Goal: Information Seeking & Learning: Learn about a topic

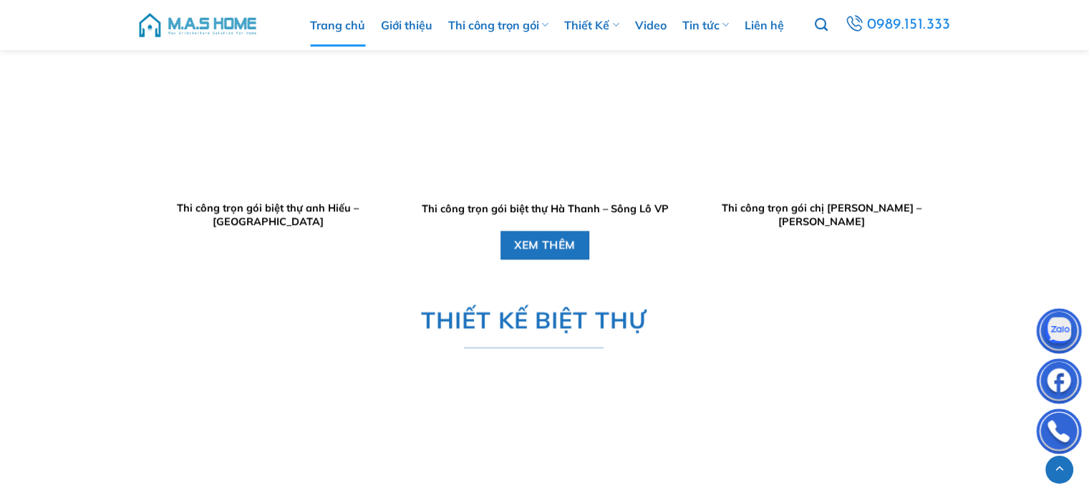
scroll to position [1840, 0]
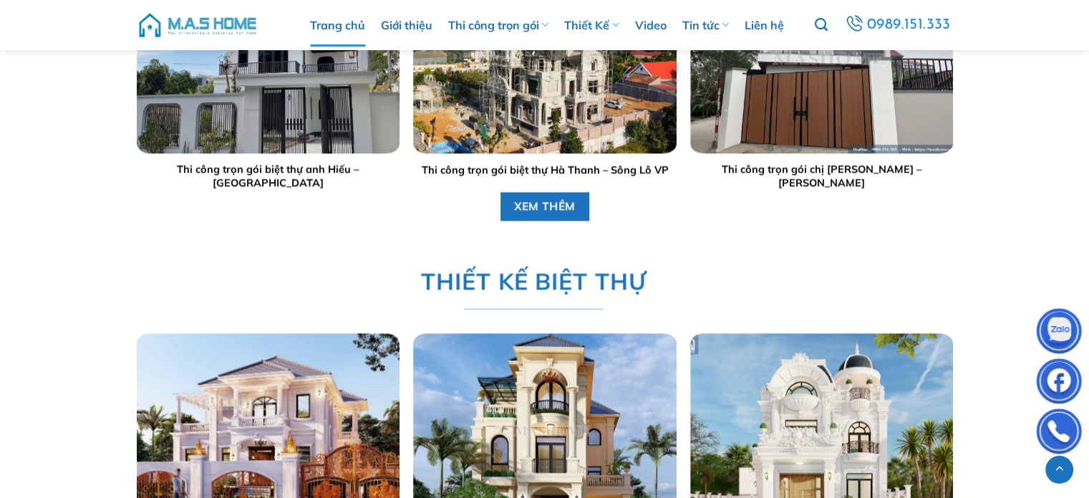
drag, startPoint x: 1099, startPoint y: 29, endPoint x: 1099, endPoint y: 165, distance: 136.7
click at [531, 198] on span "XEM THÊM" at bounding box center [545, 206] width 62 height 18
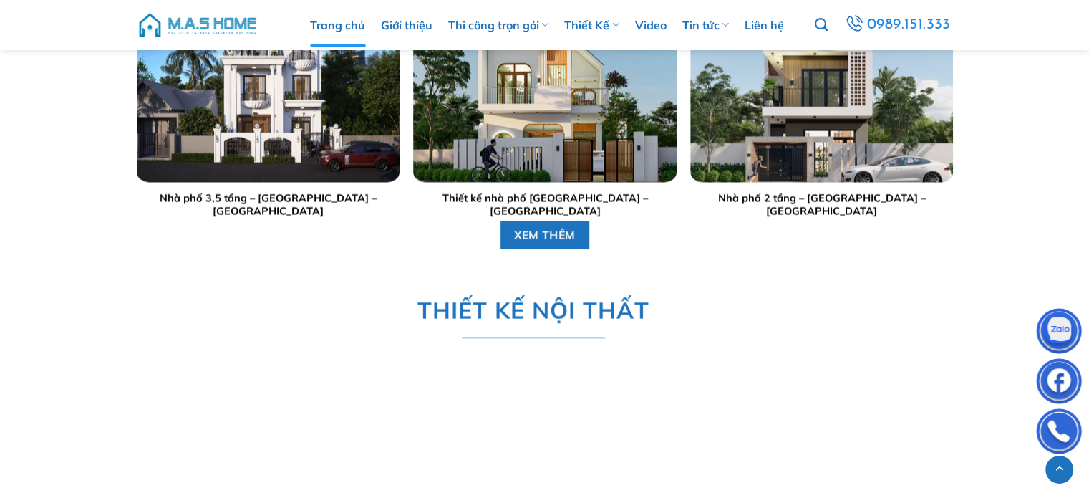
scroll to position [3036, 0]
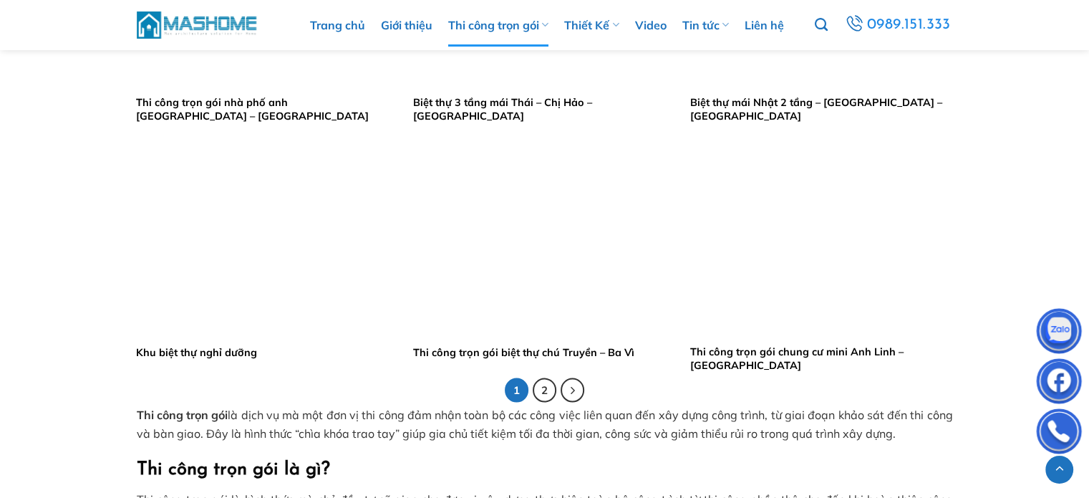
scroll to position [2869, 0]
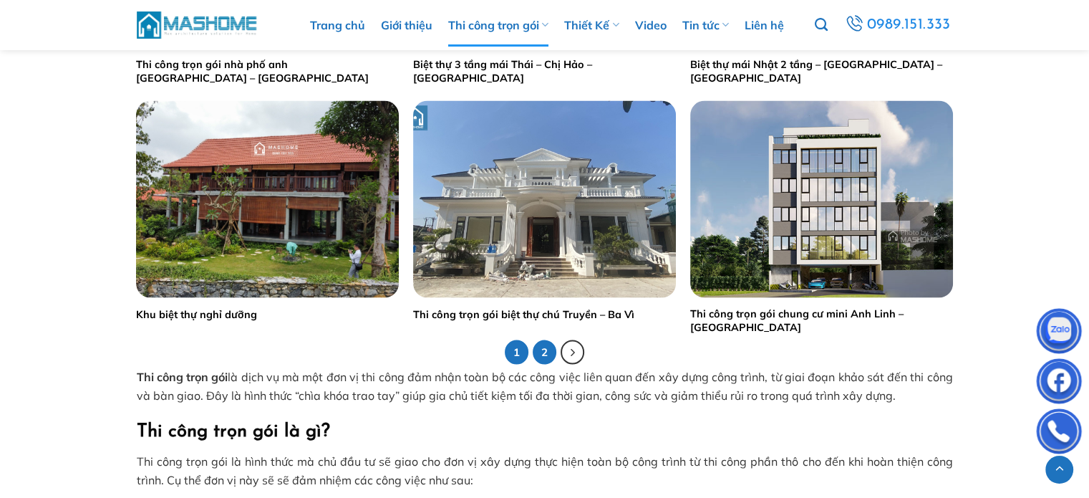
click at [542, 355] on link "2" at bounding box center [545, 352] width 24 height 24
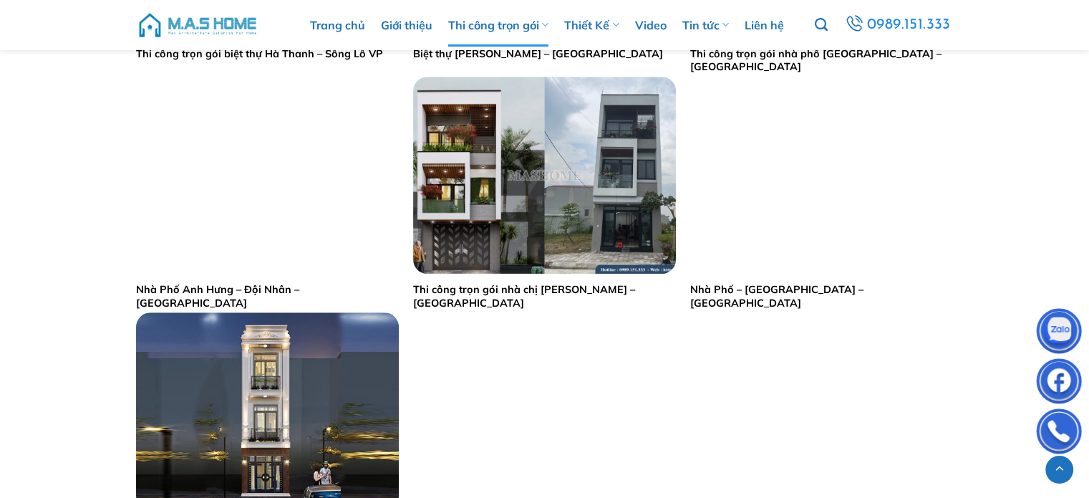
scroll to position [1251, 0]
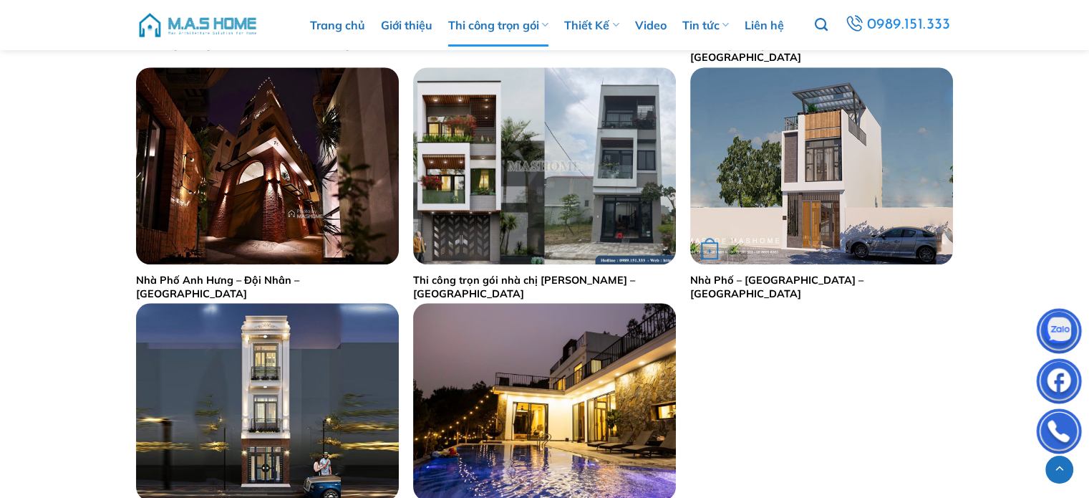
drag, startPoint x: 785, startPoint y: 187, endPoint x: 783, endPoint y: 168, distance: 18.7
click at [785, 186] on img "Nhà Phố - Anh Thanh - Đông Anh" at bounding box center [821, 165] width 263 height 197
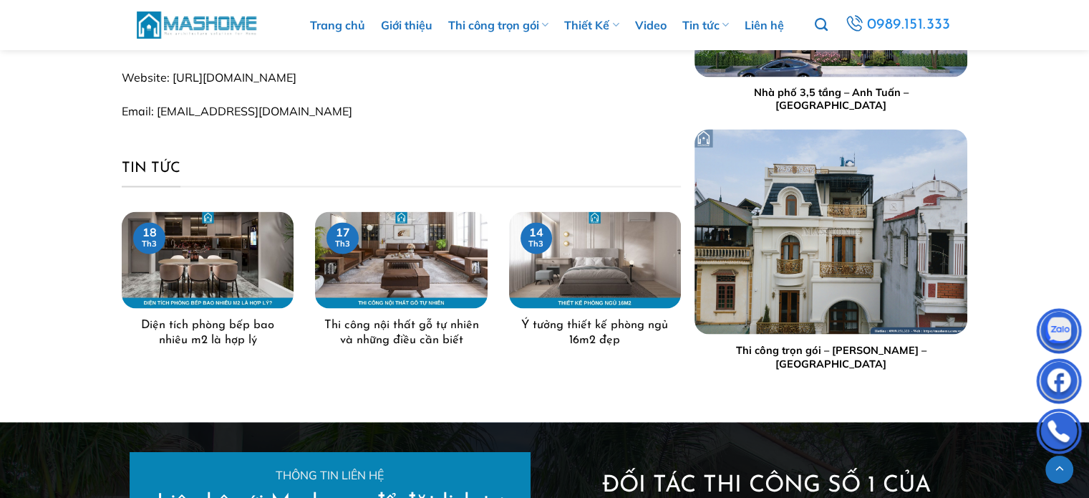
scroll to position [8001, 0]
